Goal: Information Seeking & Learning: Learn about a topic

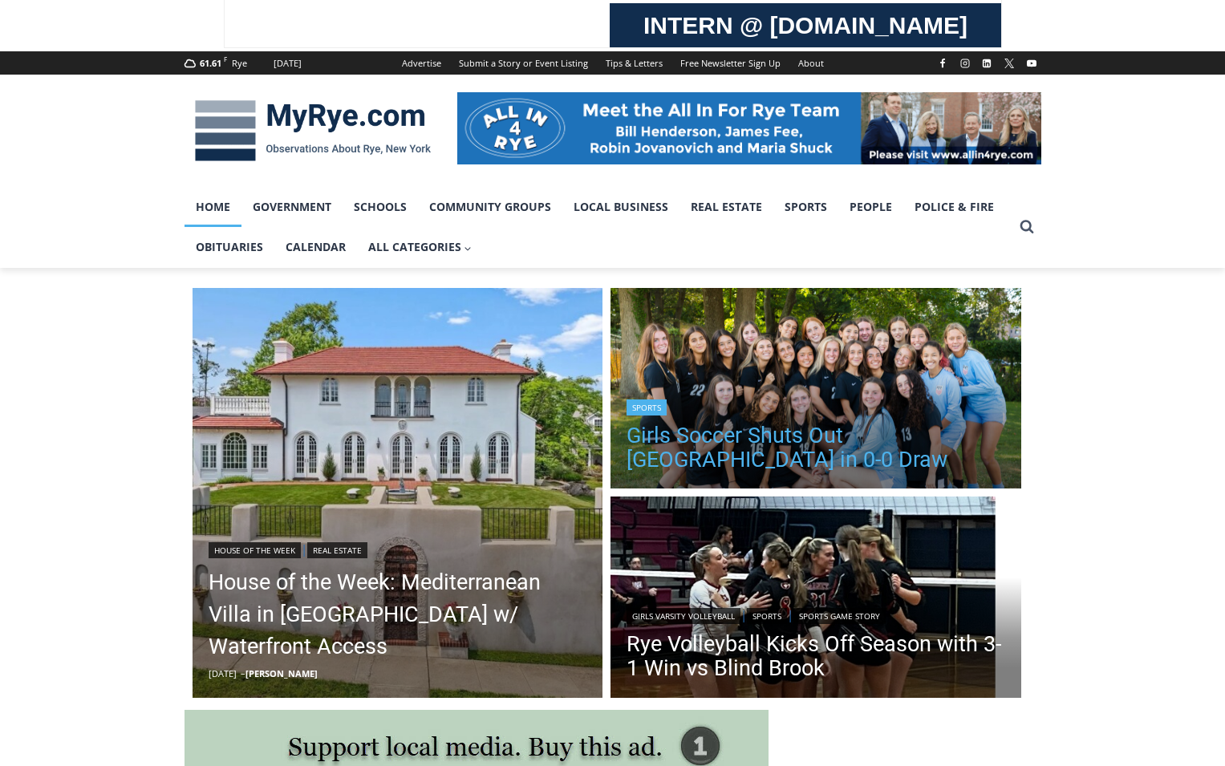
click at [786, 435] on link "Girls Soccer Shuts Out [GEOGRAPHIC_DATA] in 0-0 Draw" at bounding box center [816, 448] width 379 height 48
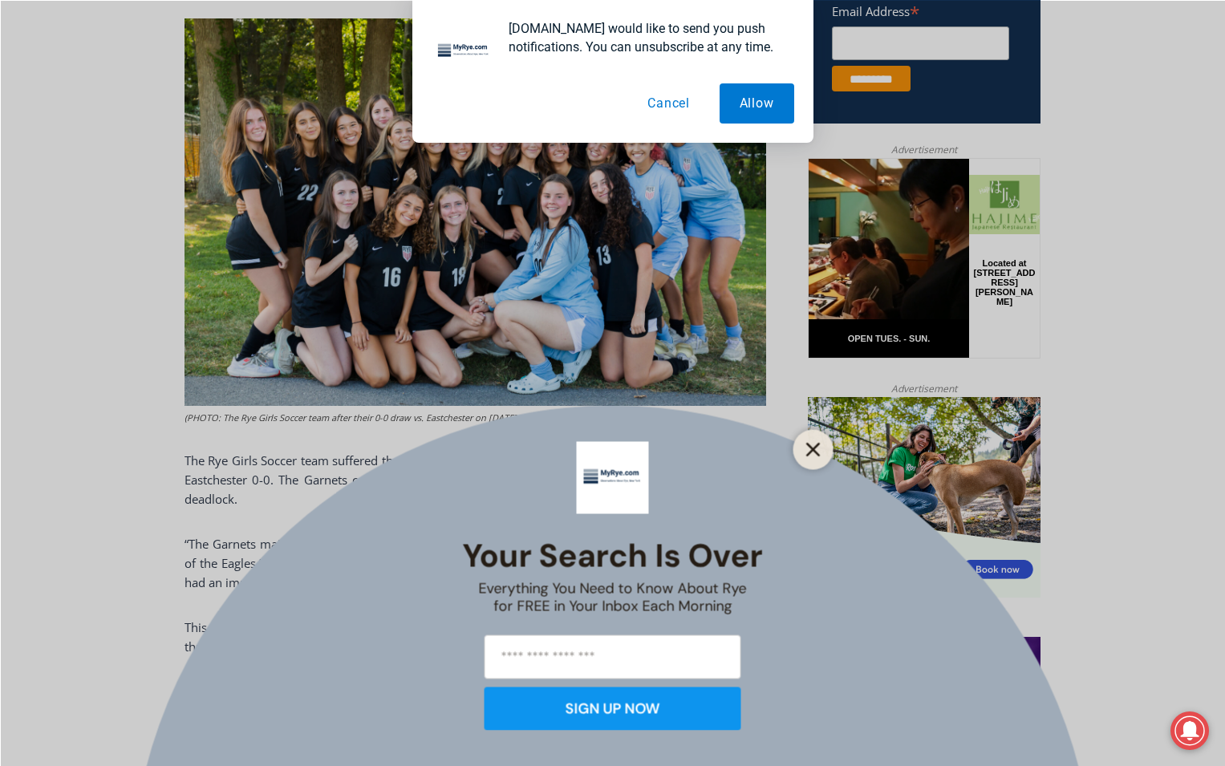
click at [810, 452] on line "Close" at bounding box center [812, 449] width 11 height 11
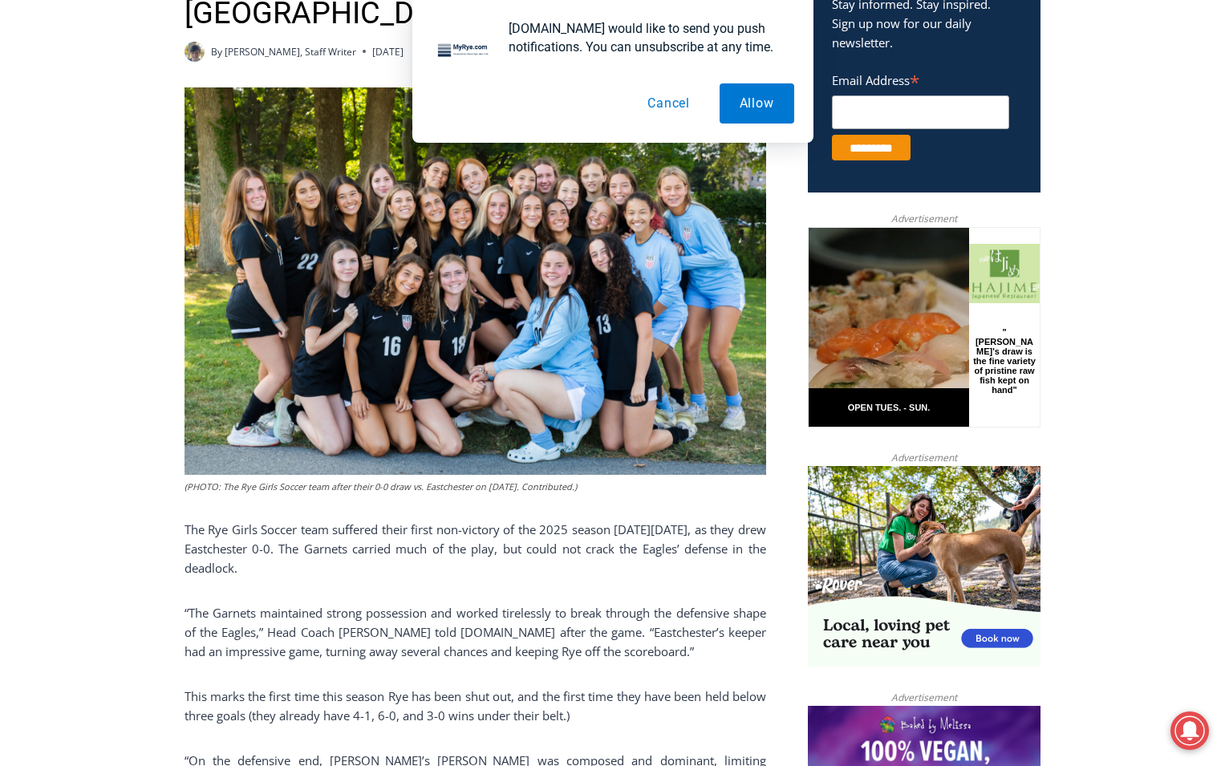
scroll to position [610, 0]
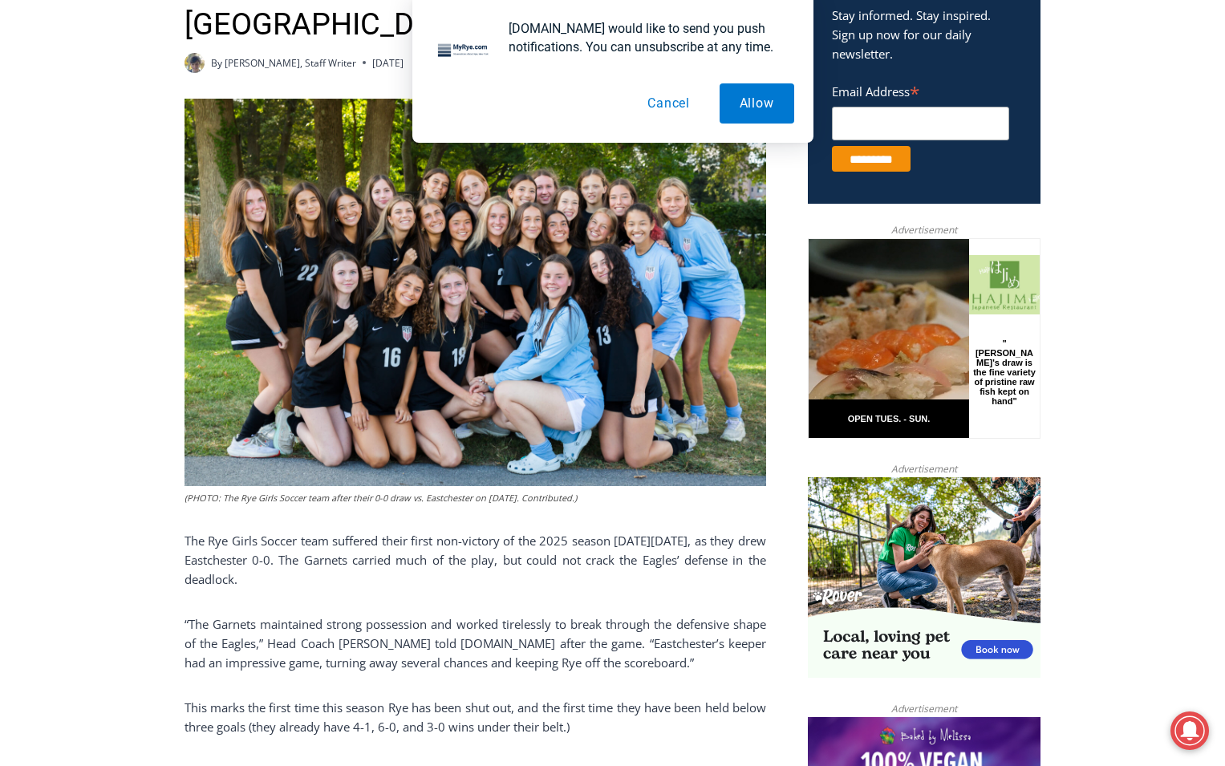
click at [662, 108] on button "Cancel" at bounding box center [669, 103] width 83 height 40
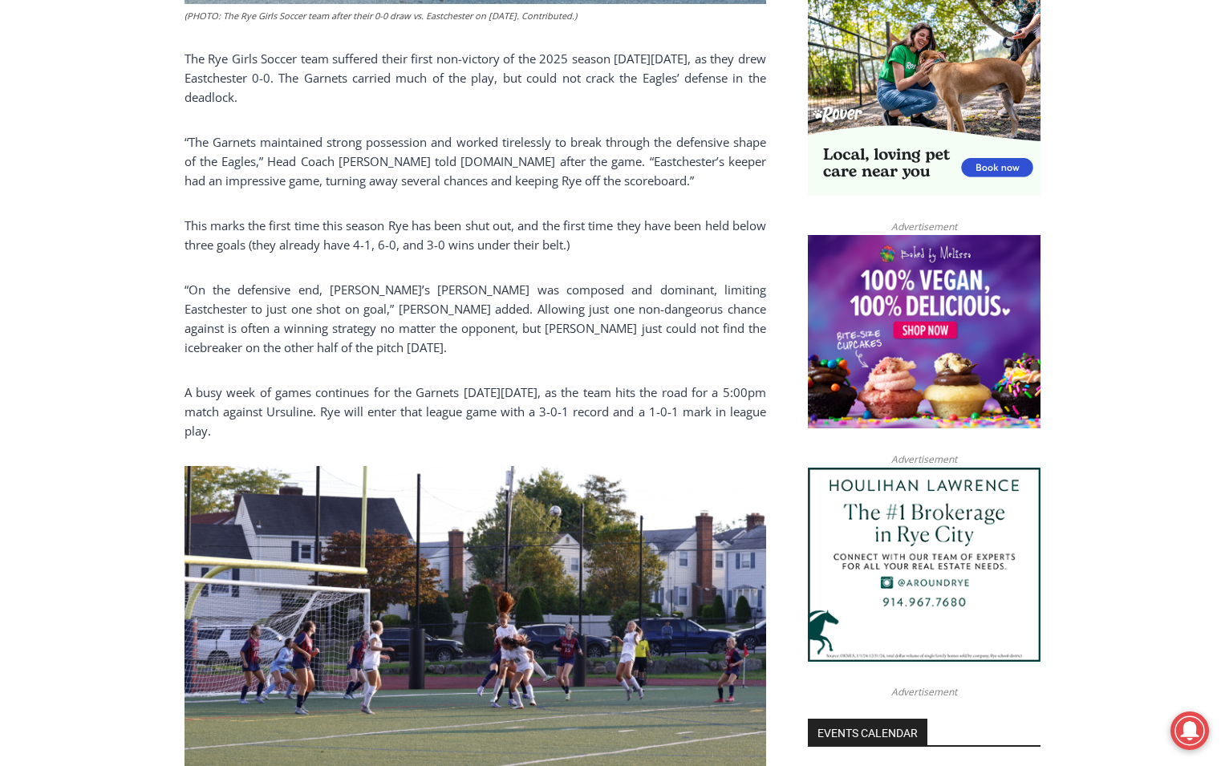
scroll to position [1091, 0]
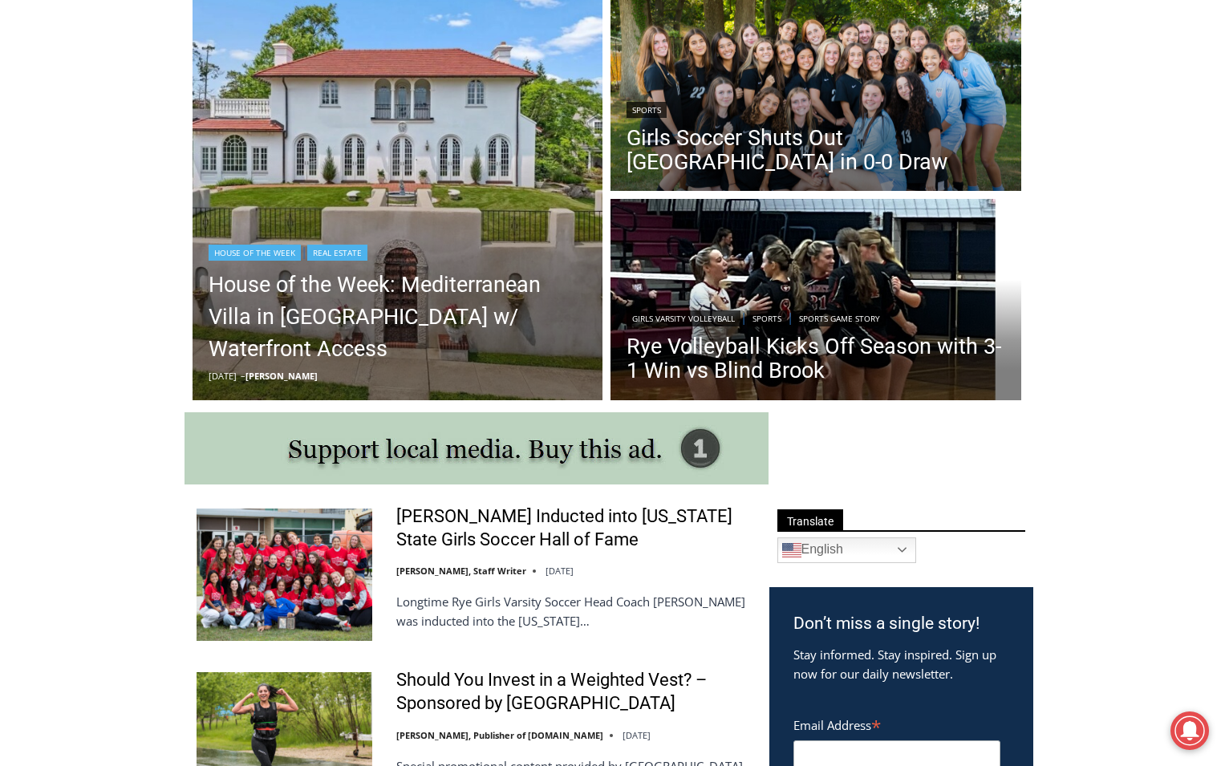
scroll to position [481, 0]
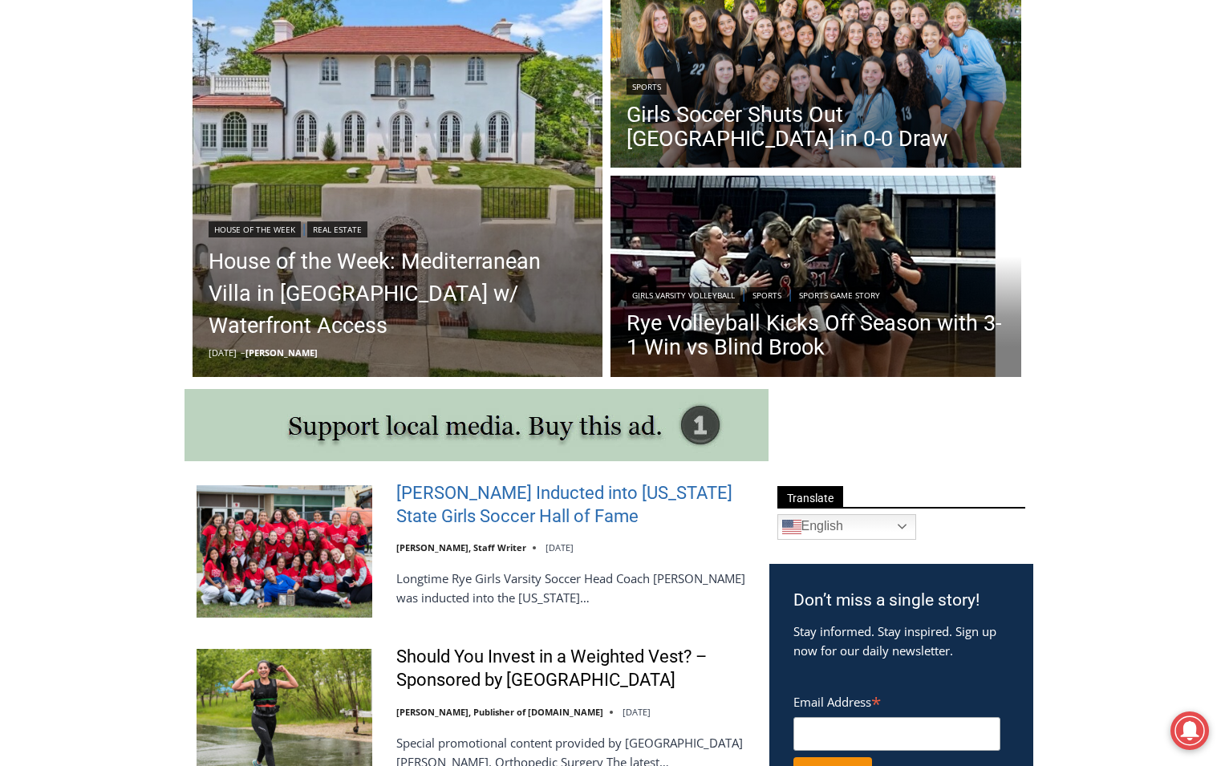
click at [521, 514] on link "[PERSON_NAME] Inducted into [US_STATE] State Girls Soccer Hall of Fame" at bounding box center [572, 505] width 352 height 46
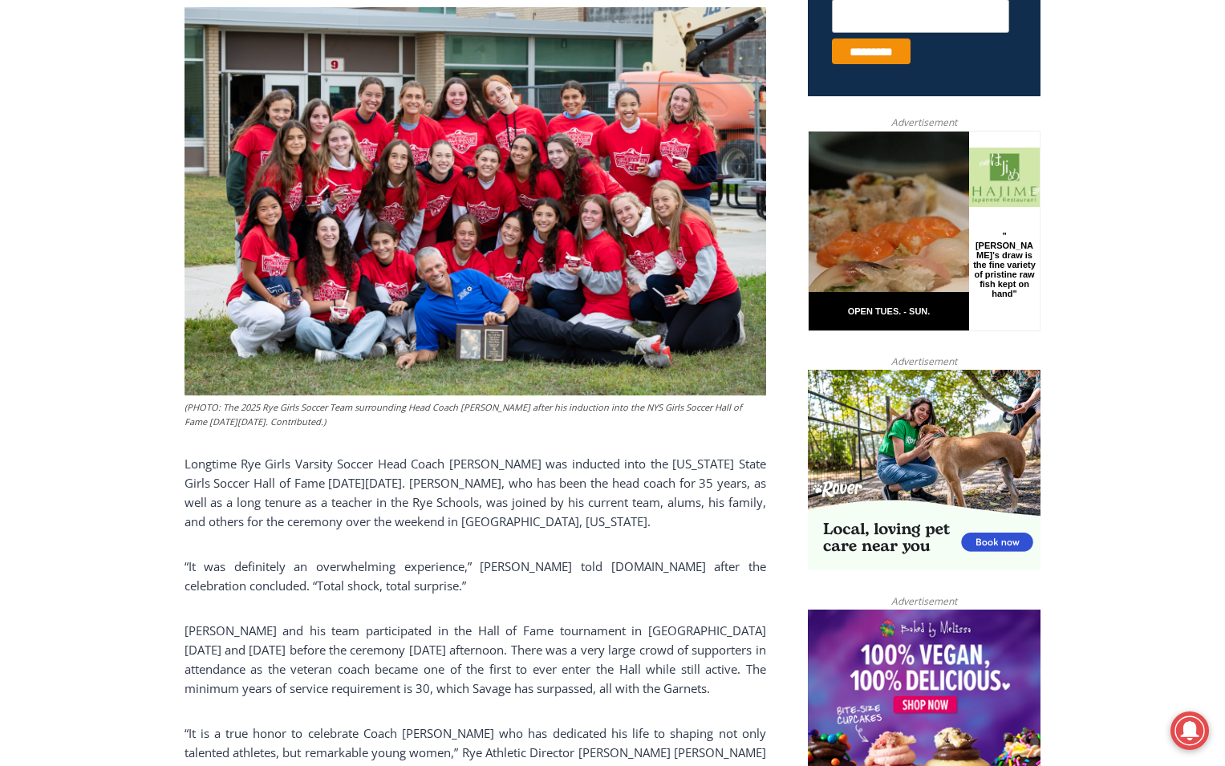
scroll to position [401, 0]
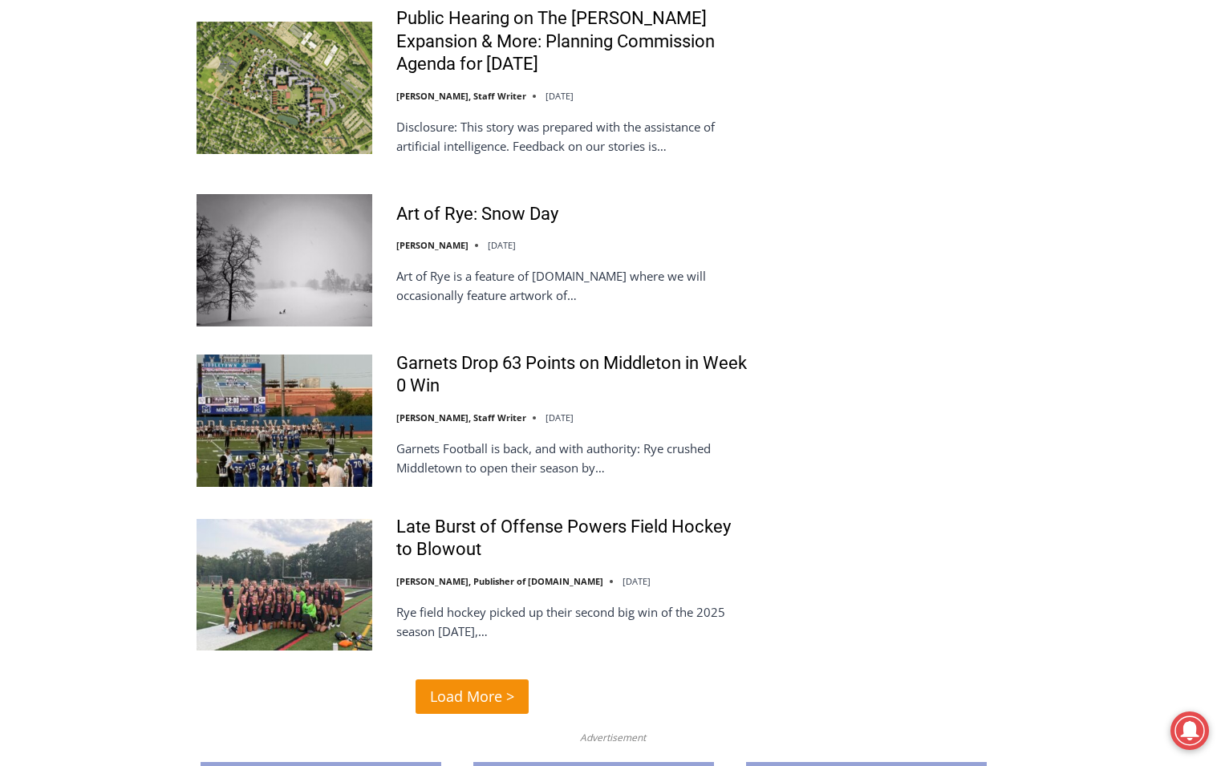
scroll to position [3611, 0]
